Goal: Transaction & Acquisition: Purchase product/service

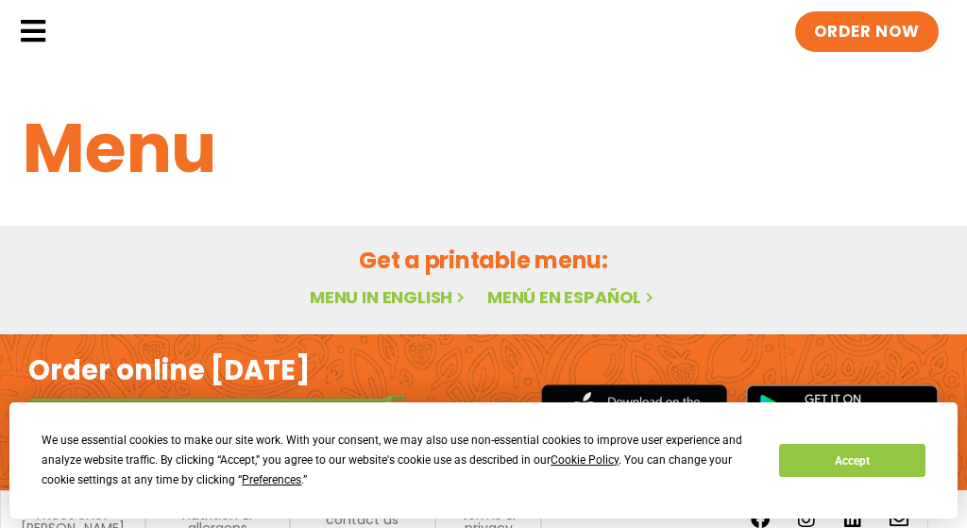
click at [843, 488] on div "We use essential cookies to make our site work. With your consent, we may also …" at bounding box center [483, 459] width 883 height 59
click at [845, 478] on div "We use essential cookies to make our site work. With your consent, we may also …" at bounding box center [483, 459] width 883 height 59
click at [848, 469] on button "Accept" at bounding box center [851, 460] width 145 height 33
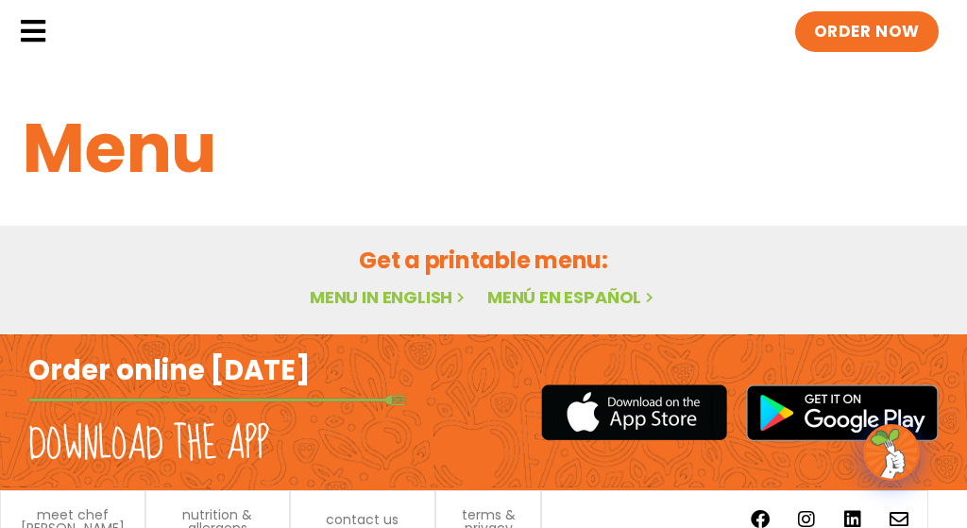
scroll to position [132, 0]
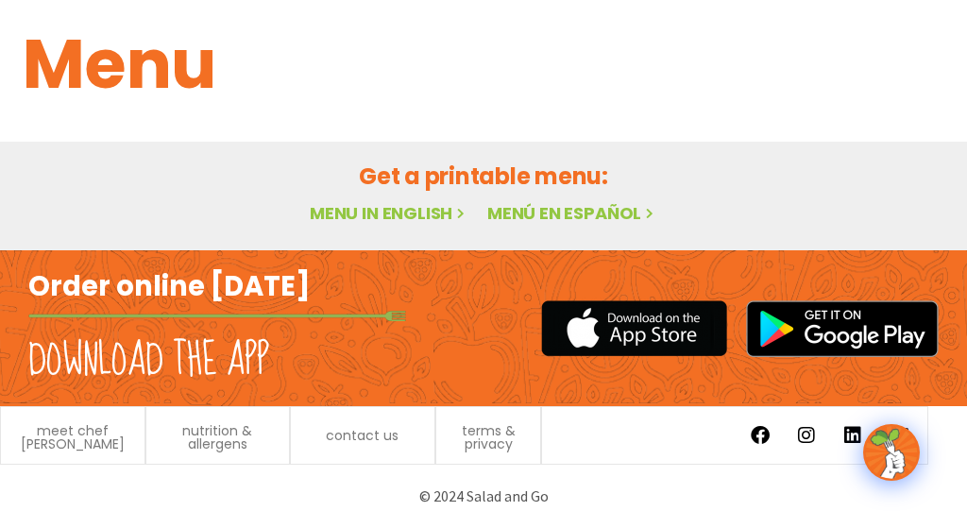
click at [0, 0] on link "Menu" at bounding box center [0, 0] width 0 height 0
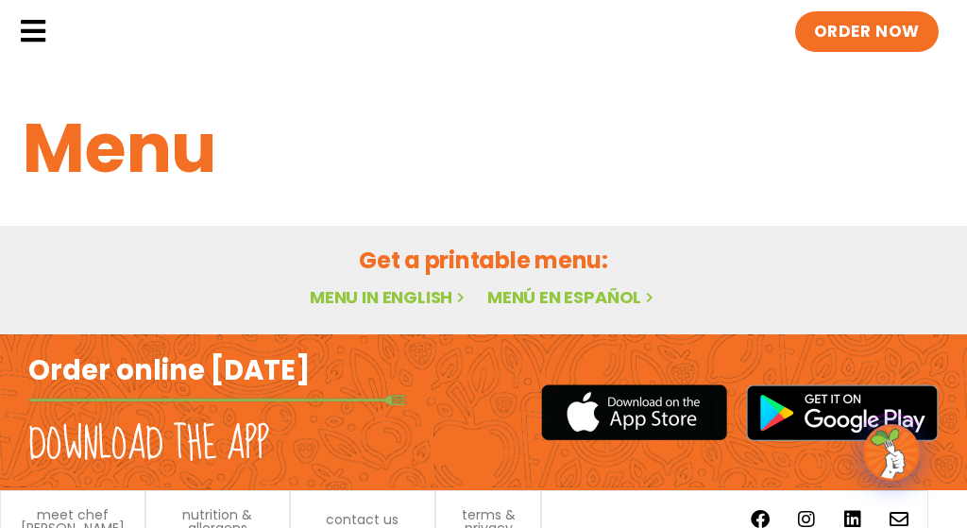
scroll to position [132, 0]
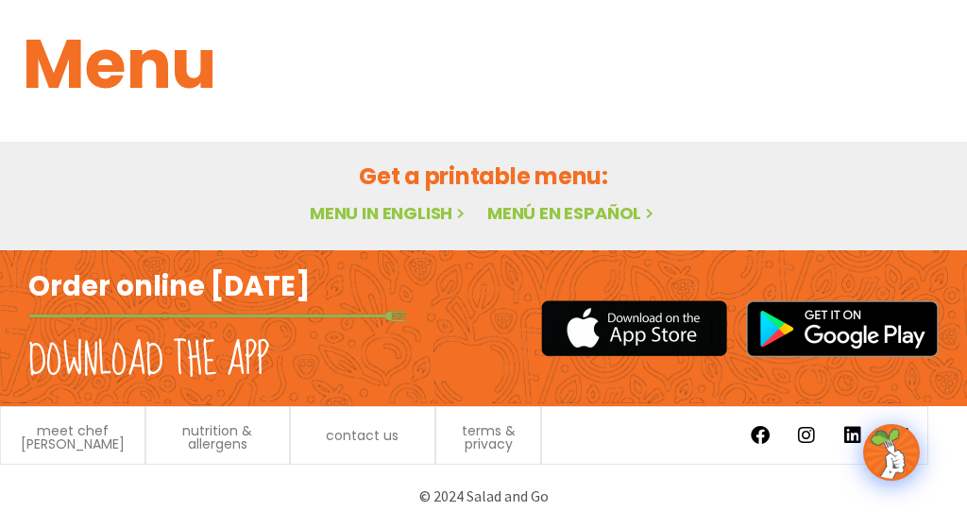
click at [0, 0] on link "Menu" at bounding box center [0, 0] width 0 height 0
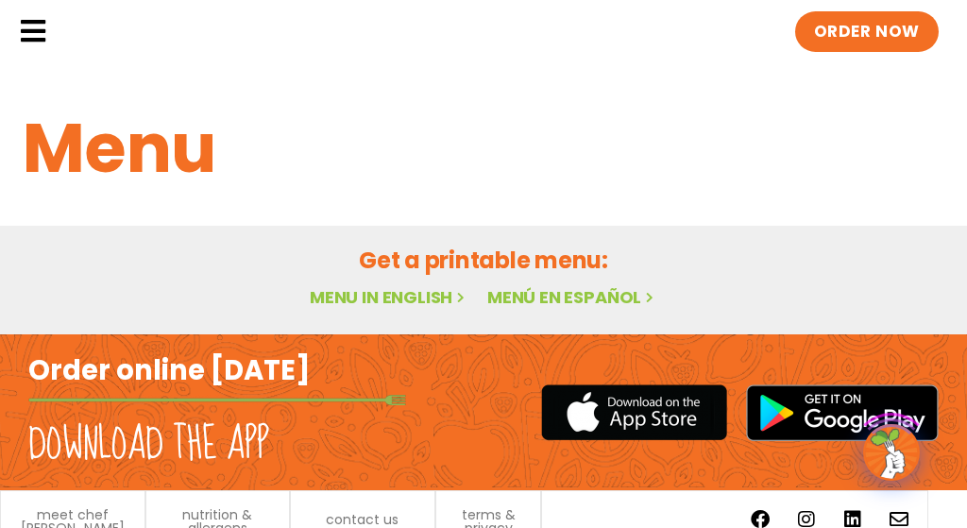
scroll to position [132, 0]
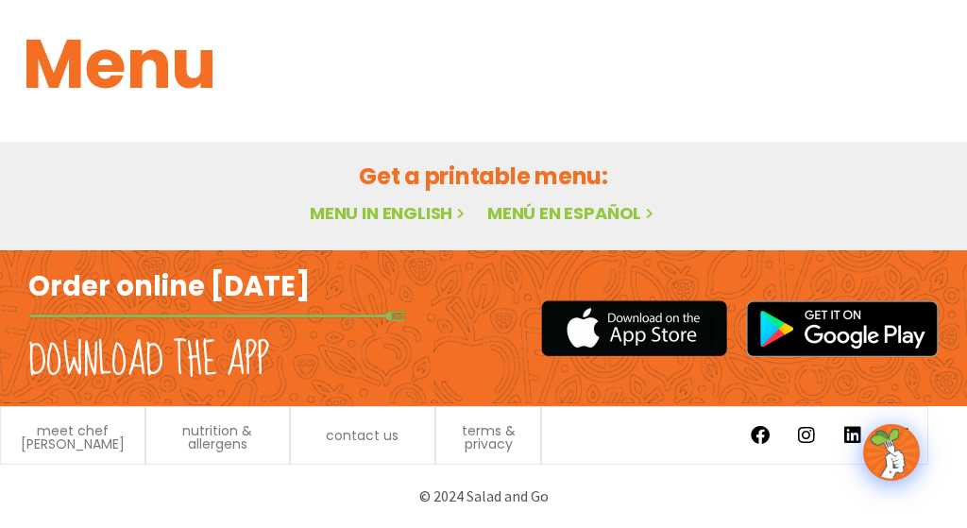
click at [403, 212] on link "Menu in English" at bounding box center [389, 213] width 159 height 24
click at [0, 0] on link "Menu" at bounding box center [0, 0] width 0 height 0
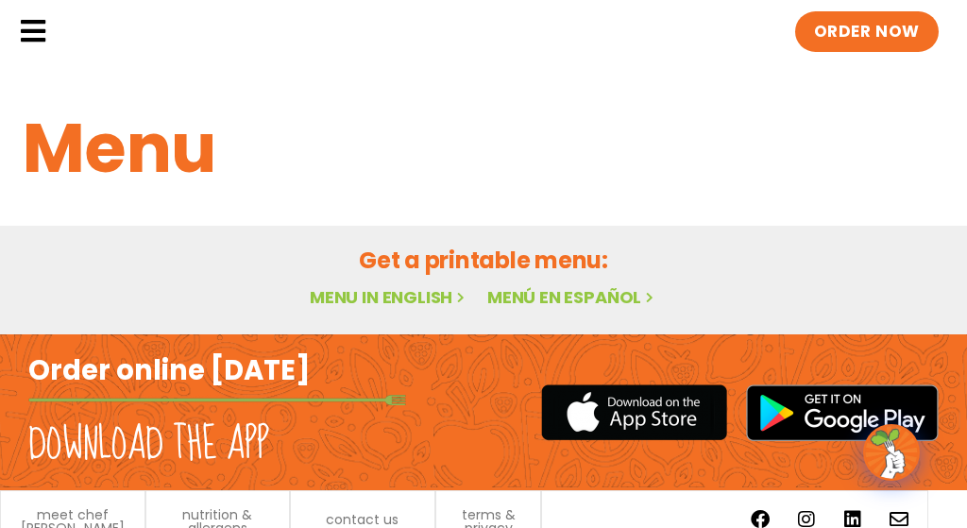
scroll to position [132, 0]
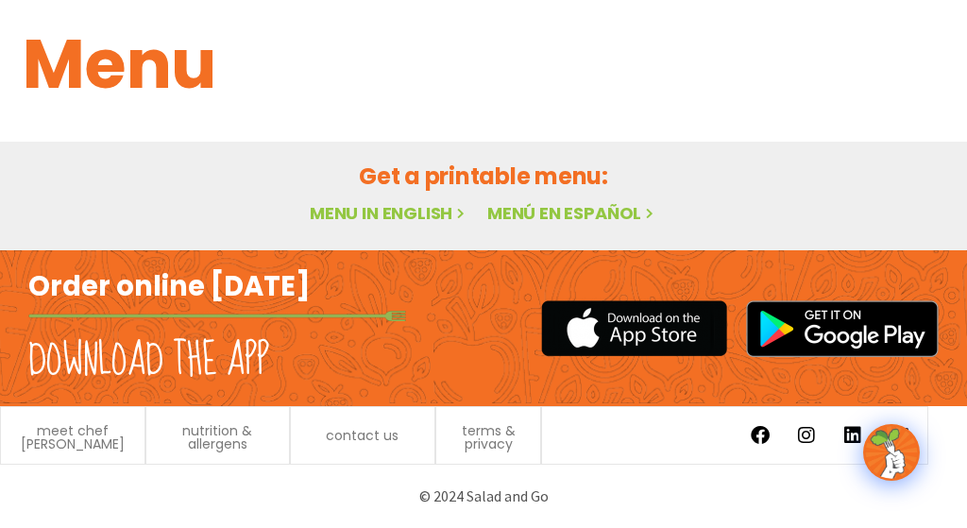
click at [0, 0] on span "ORDER NOW" at bounding box center [0, 0] width 0 height 0
